Goal: Information Seeking & Learning: Learn about a topic

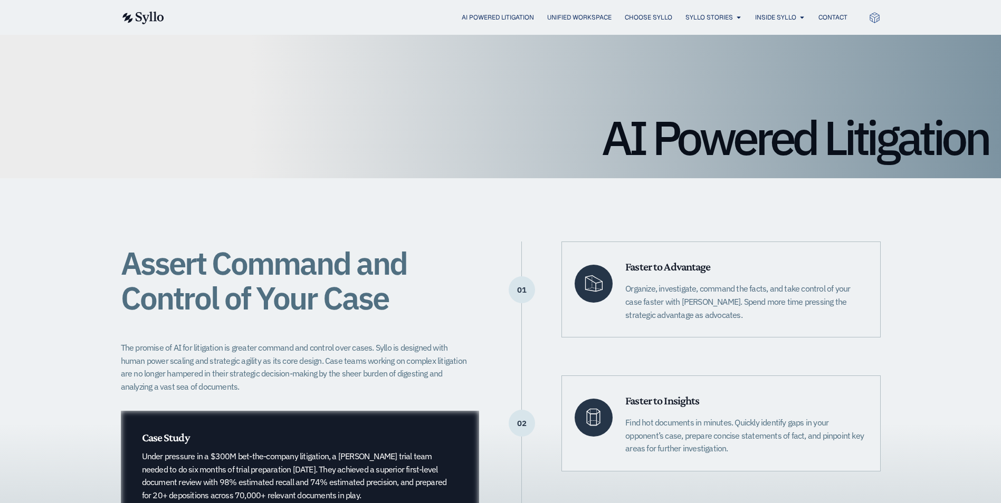
scroll to position [106, 0]
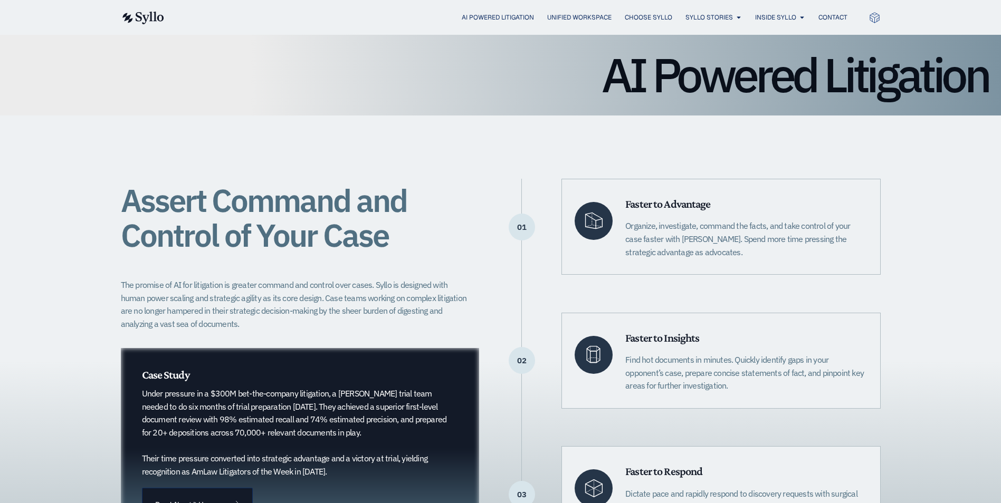
click at [424, 263] on div "Assert Command and Control of Your Case The promise of AI for litigation is gre…" at bounding box center [300, 360] width 359 height 363
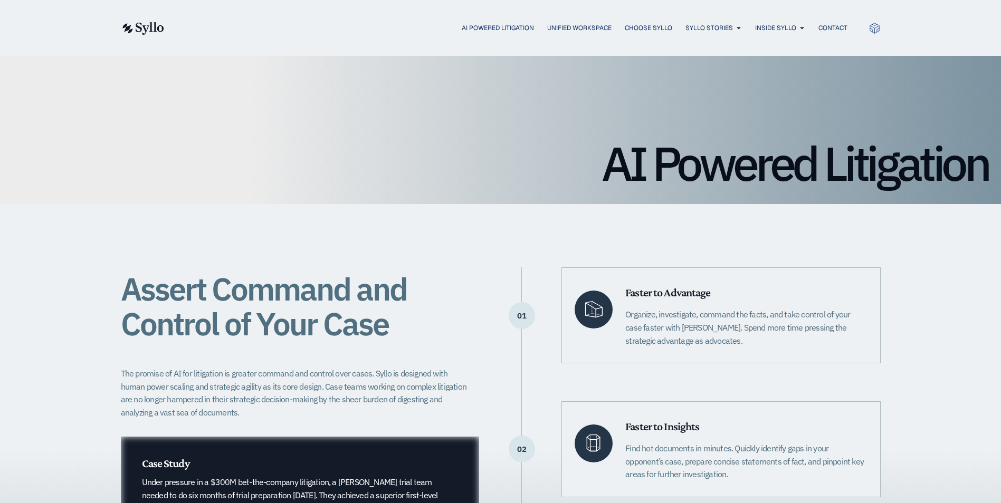
scroll to position [0, 0]
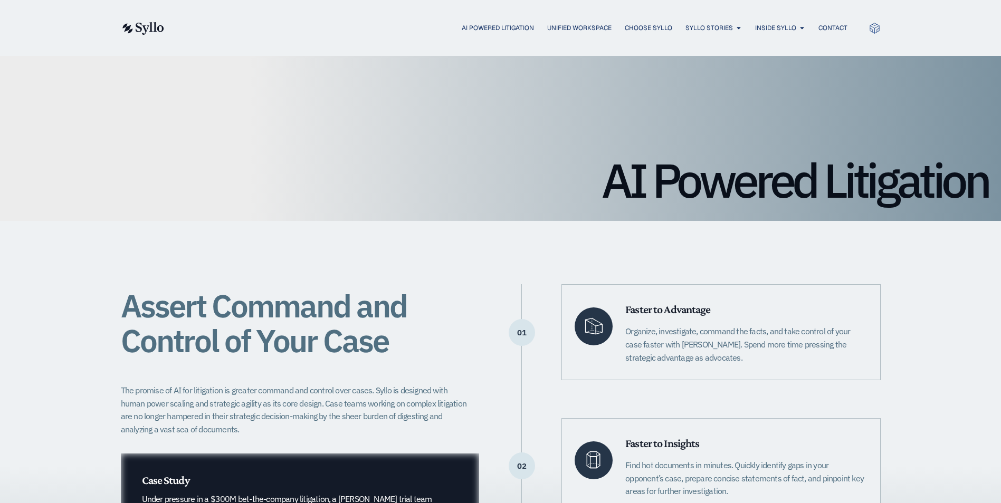
click at [780, 179] on h1 "AI Powered Litigation" at bounding box center [500, 180] width 975 height 47
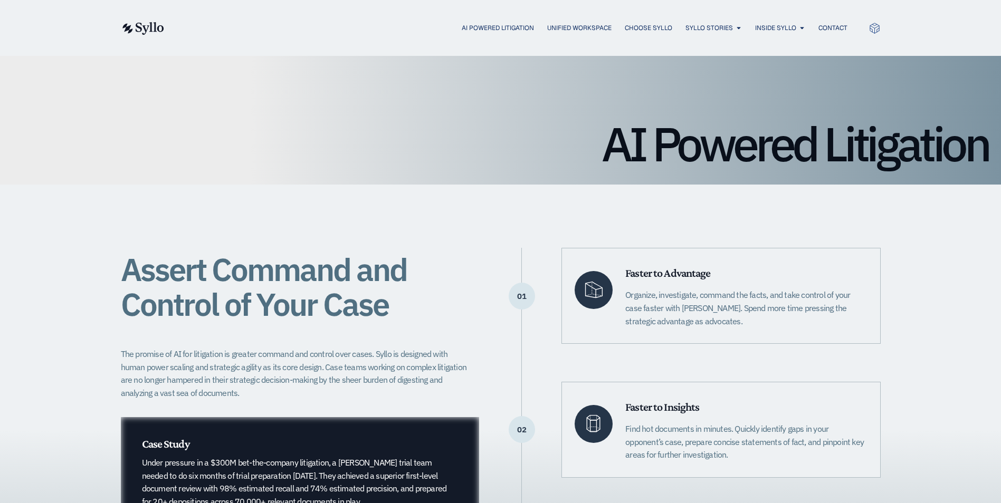
scroll to position [106, 0]
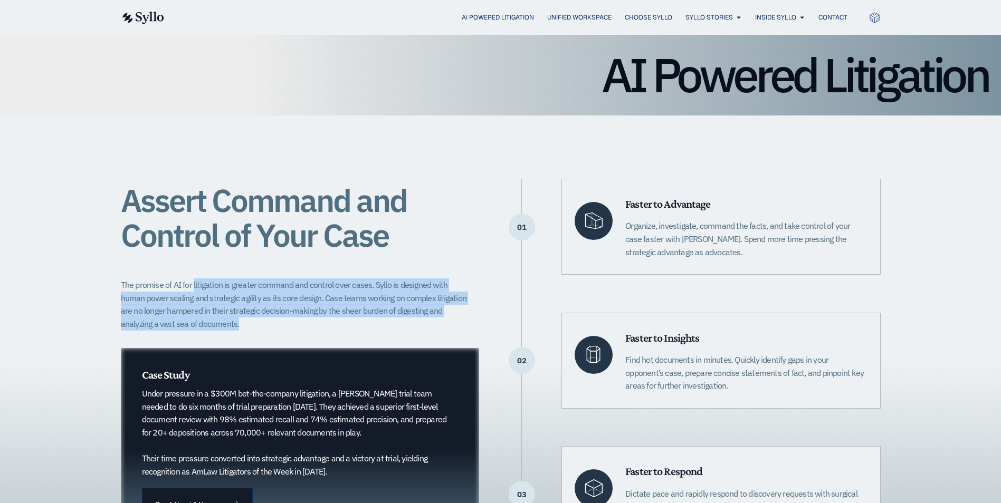
drag, startPoint x: 194, startPoint y: 287, endPoint x: 442, endPoint y: 330, distance: 251.1
click at [442, 330] on p "The promise of AI for litigation is greater command and control over cases. Syl…" at bounding box center [297, 305] width 352 height 52
click at [328, 301] on p "The promise of AI for litigation is greater command and control over cases. Syl…" at bounding box center [297, 305] width 352 height 52
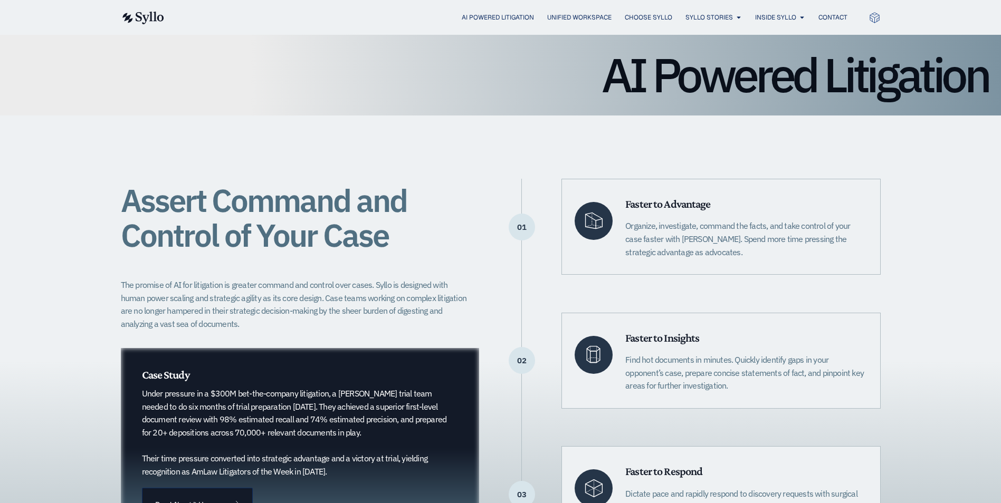
click at [922, 154] on div "Assert Command and Control of Your Case The promise of AI for litigation is gre…" at bounding box center [500, 361] width 1001 height 490
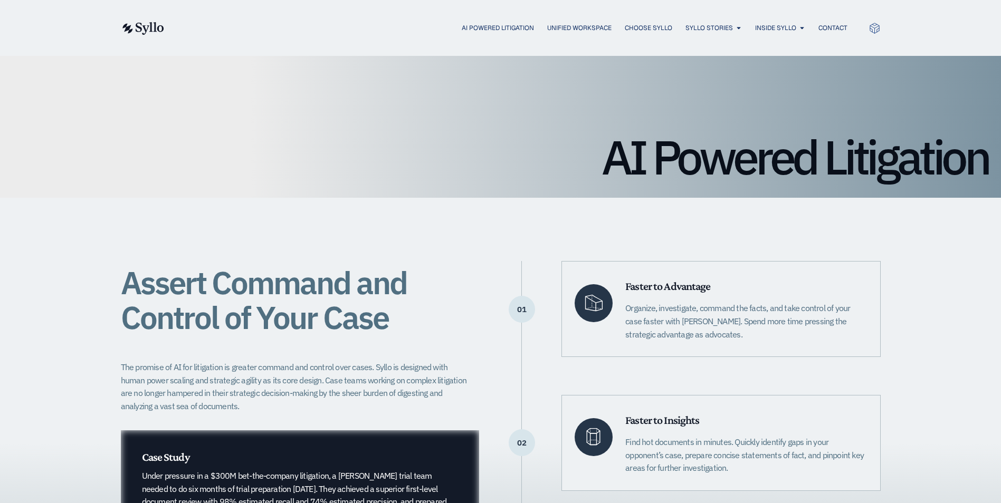
scroll to position [0, 0]
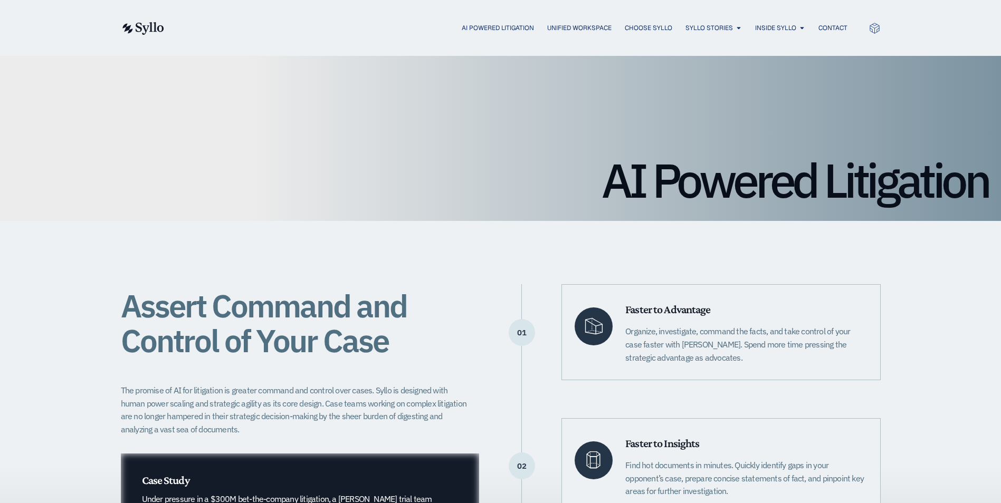
click at [991, 447] on div "Assert Command and Control of Your Case The promise of AI for litigation is gre…" at bounding box center [500, 466] width 1001 height 490
drag, startPoint x: 922, startPoint y: 298, endPoint x: 907, endPoint y: 289, distance: 17.7
click at [922, 298] on div "Assert Command and Control of Your Case The promise of AI for litigation is gre…" at bounding box center [500, 466] width 1001 height 490
drag, startPoint x: 824, startPoint y: 234, endPoint x: 816, endPoint y: 232, distance: 8.7
click at [824, 234] on div "Assert Command and Control of Your Case The promise of AI for litigation is gre…" at bounding box center [501, 466] width 760 height 490
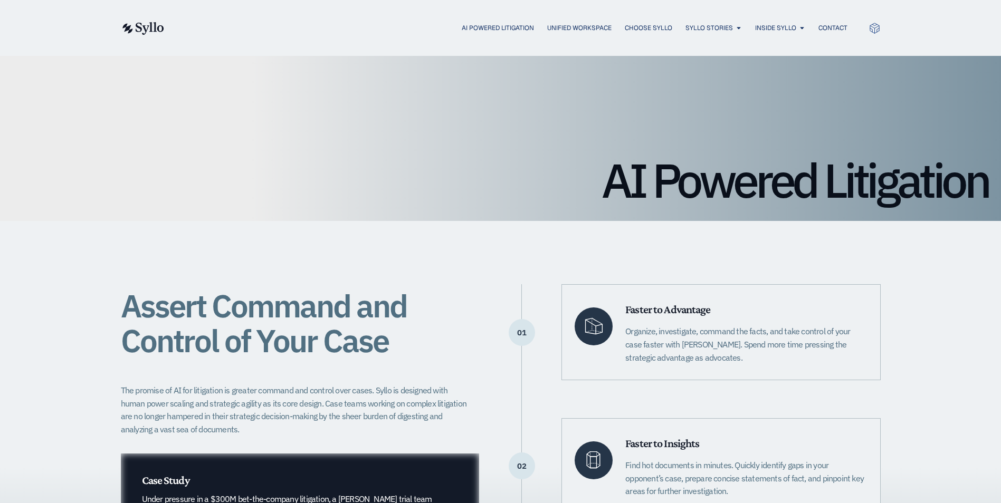
click at [427, 277] on div "Assert Command and Control of Your Case The promise of AI for litigation is gre…" at bounding box center [501, 466] width 760 height 490
